Goal: Task Accomplishment & Management: Use online tool/utility

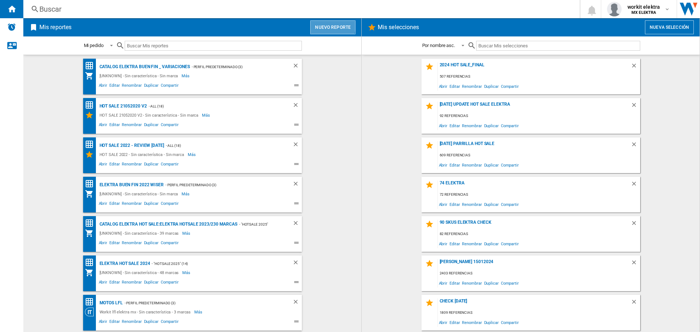
click at [318, 25] on button "Nuevo reporte" at bounding box center [332, 27] width 45 height 14
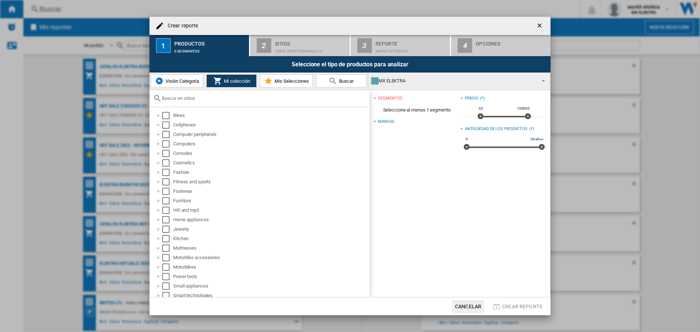
click at [183, 82] on span "Visión Categoría" at bounding box center [181, 80] width 35 height 5
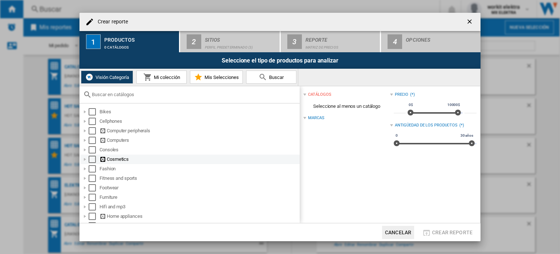
click at [89, 160] on div "Select" at bounding box center [92, 158] width 7 height 7
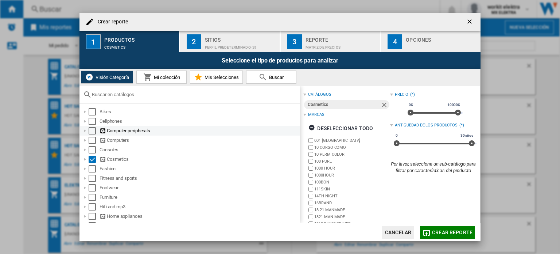
click at [89, 130] on div "Select" at bounding box center [92, 130] width 7 height 7
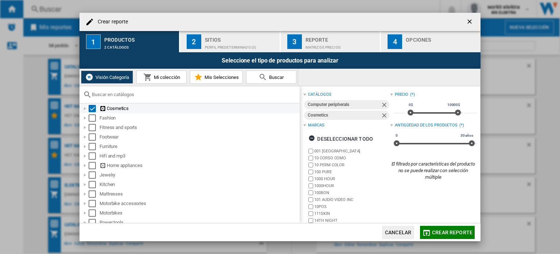
scroll to position [61, 0]
click at [91, 110] on div "Select" at bounding box center [92, 107] width 7 height 7
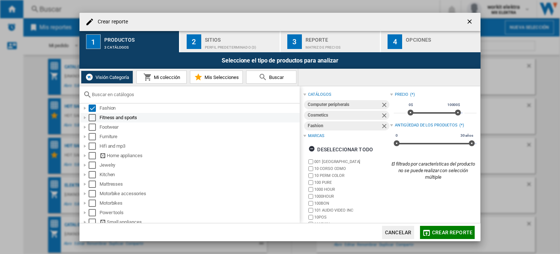
click at [90, 117] on div "Select" at bounding box center [92, 117] width 7 height 7
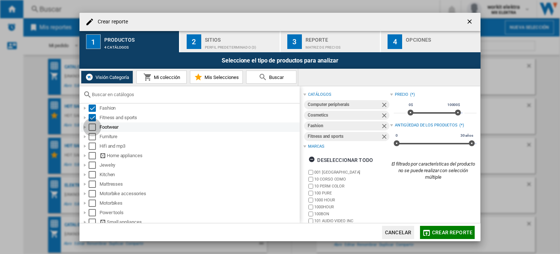
click at [92, 123] on div "Select" at bounding box center [92, 126] width 7 height 7
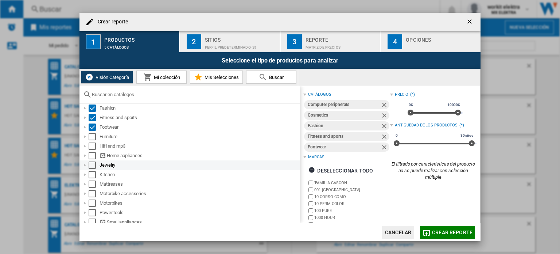
click at [93, 164] on div "Select" at bounding box center [92, 164] width 7 height 7
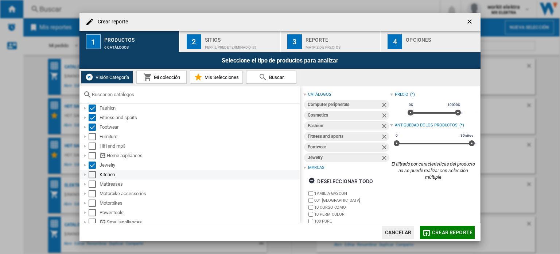
click at [92, 175] on div "Select" at bounding box center [92, 174] width 7 height 7
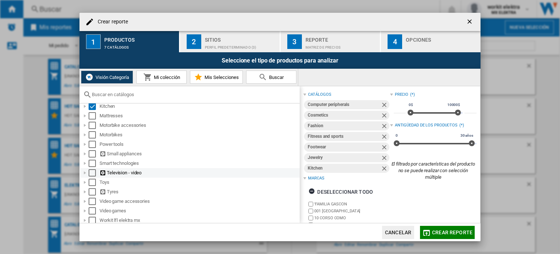
scroll to position [131, 0]
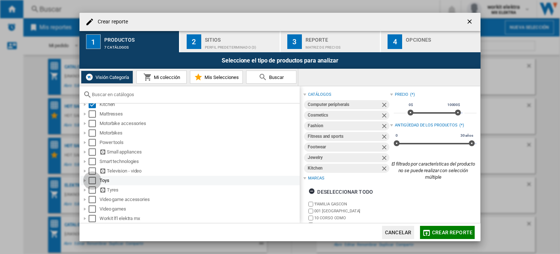
click at [90, 180] on div "Select" at bounding box center [92, 180] width 7 height 7
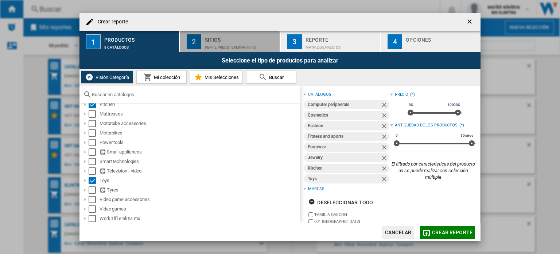
click at [209, 40] on div "Sitios" at bounding box center [241, 38] width 72 height 8
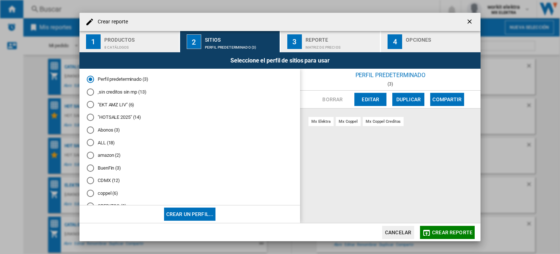
click at [98, 139] on md-radio-button "ALL (18)" at bounding box center [190, 142] width 206 height 7
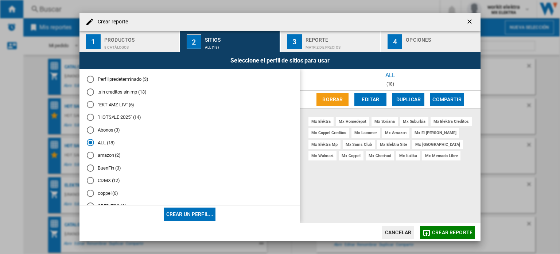
click at [439, 229] on span "Crear reporte" at bounding box center [452, 232] width 40 height 6
